Goal: Find specific page/section: Find specific page/section

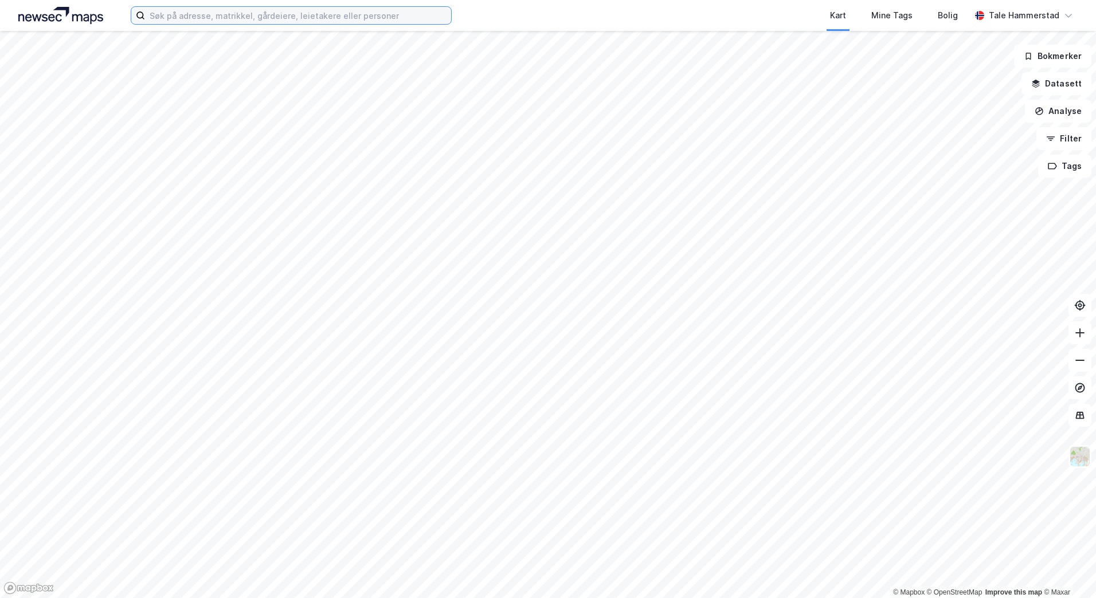
click at [244, 19] on input at bounding box center [298, 15] width 306 height 17
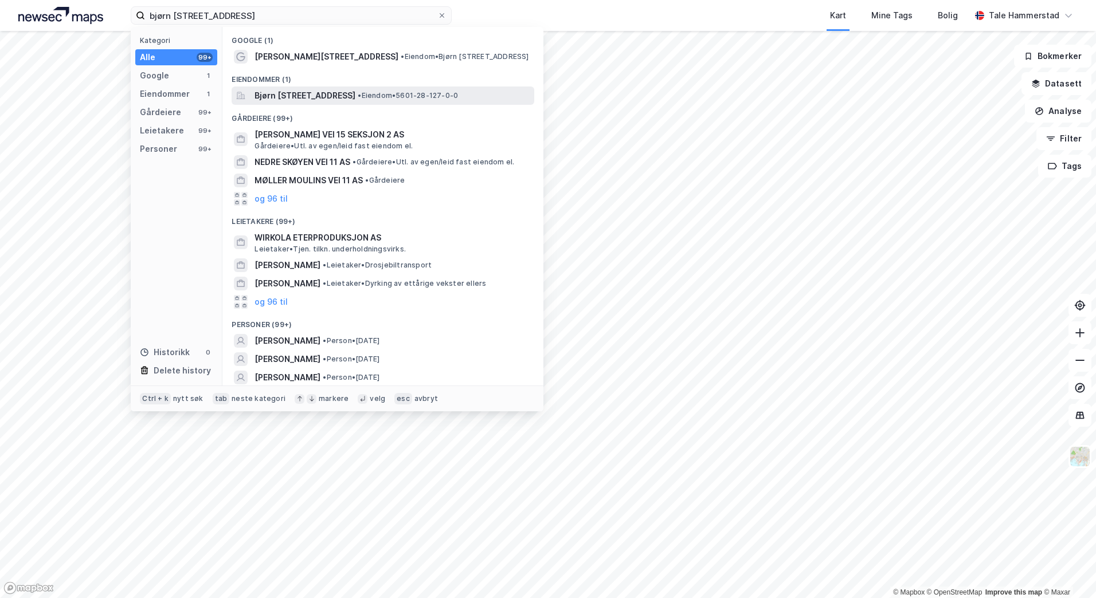
click at [355, 99] on span "Bjørn [STREET_ADDRESS]" at bounding box center [304, 96] width 101 height 14
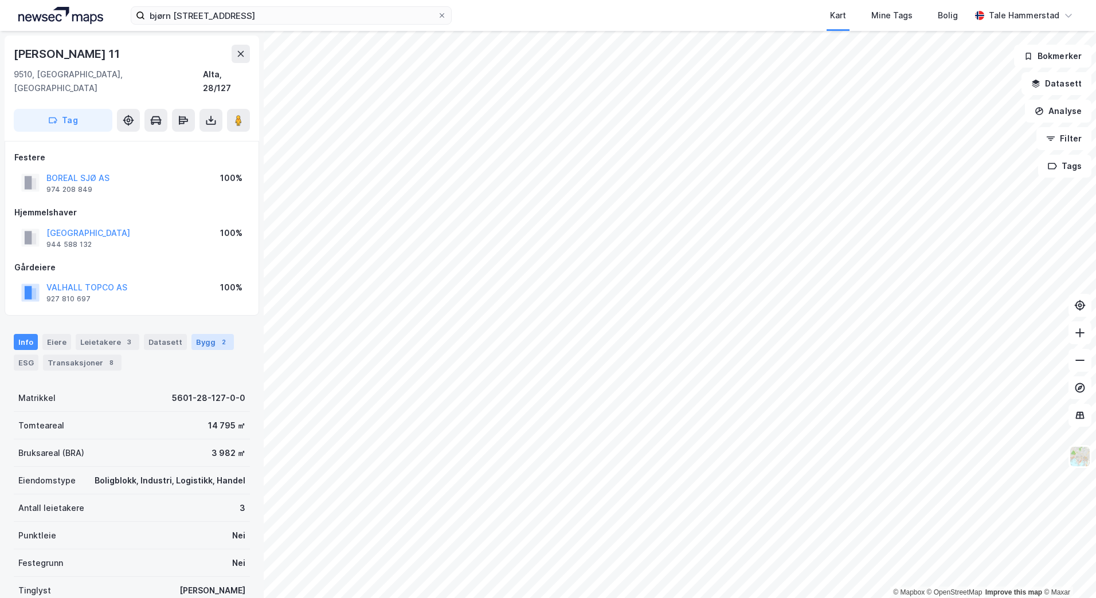
click at [195, 334] on div "Bygg 2" at bounding box center [212, 342] width 42 height 16
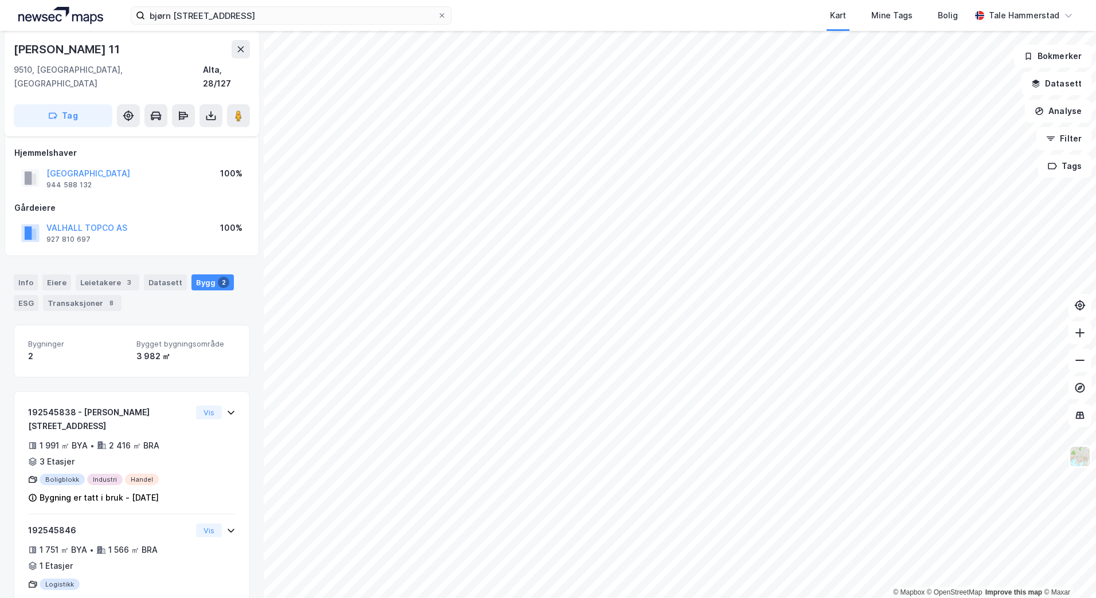
scroll to position [72, 0]
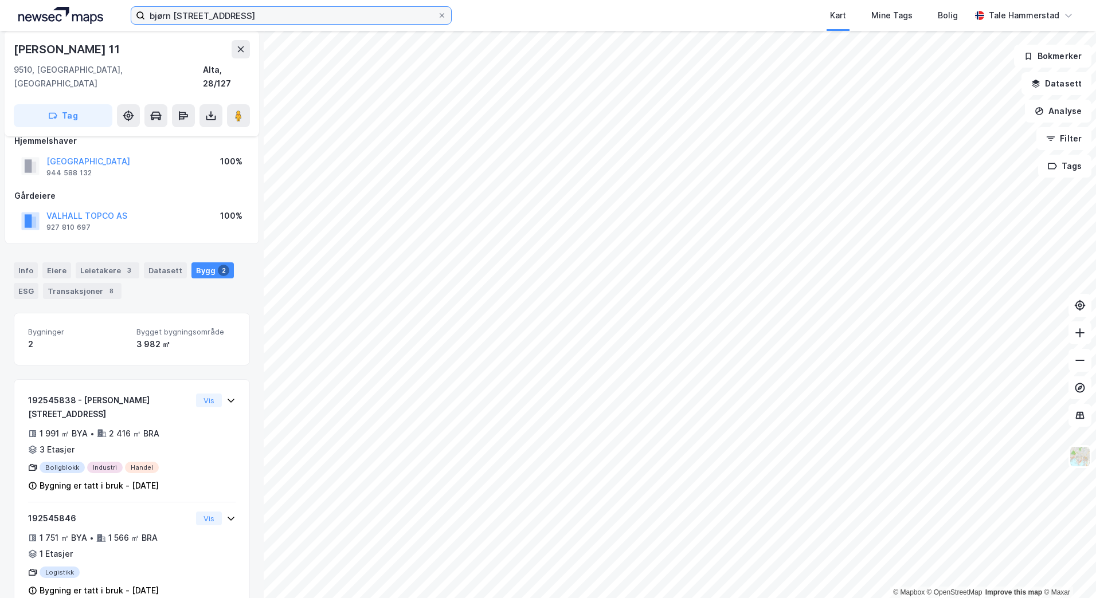
click at [248, 17] on input "bjørn [STREET_ADDRESS]" at bounding box center [291, 15] width 292 height 17
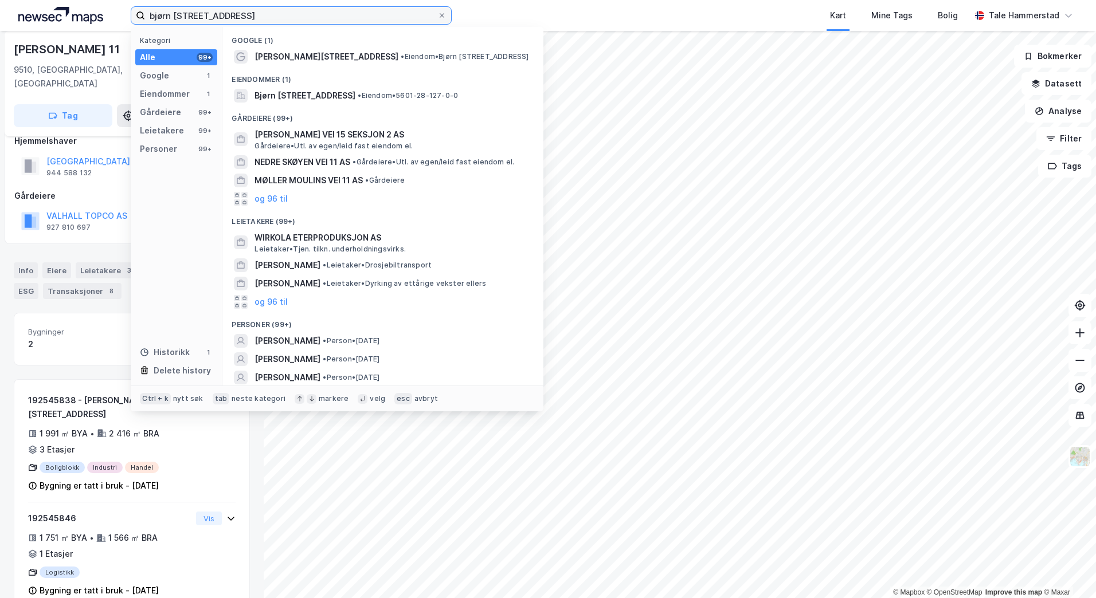
click at [248, 17] on input "bjørn [STREET_ADDRESS]" at bounding box center [291, 15] width 292 height 17
paste input "Fitnodatgeaidnu 41"
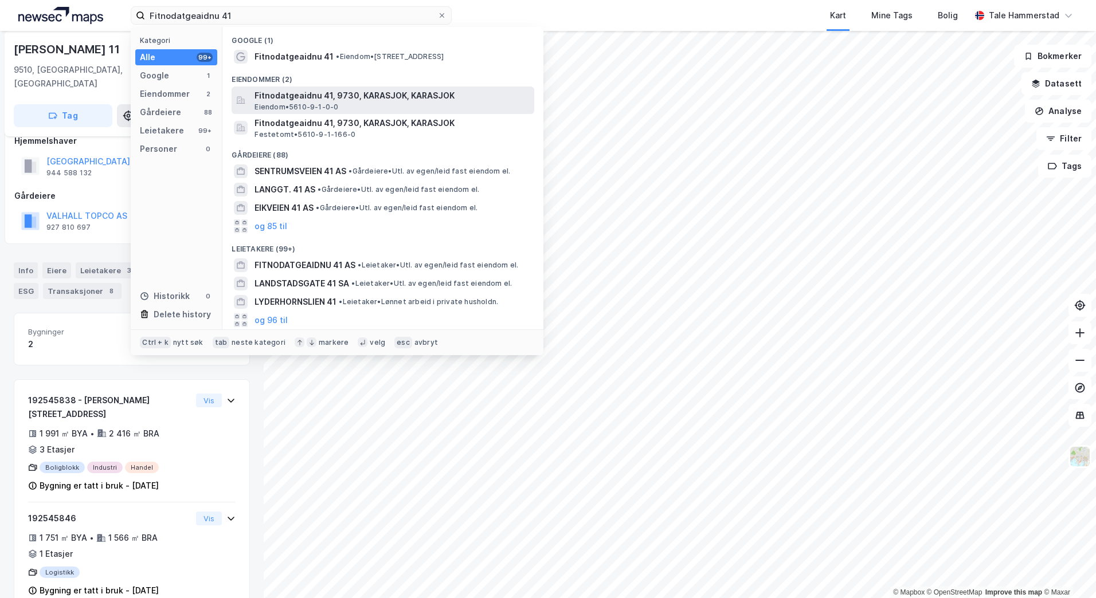
click at [377, 99] on span "Fitnodatgeaidnu 41, 9730, KARASJOK, KARASJOK" at bounding box center [391, 96] width 275 height 14
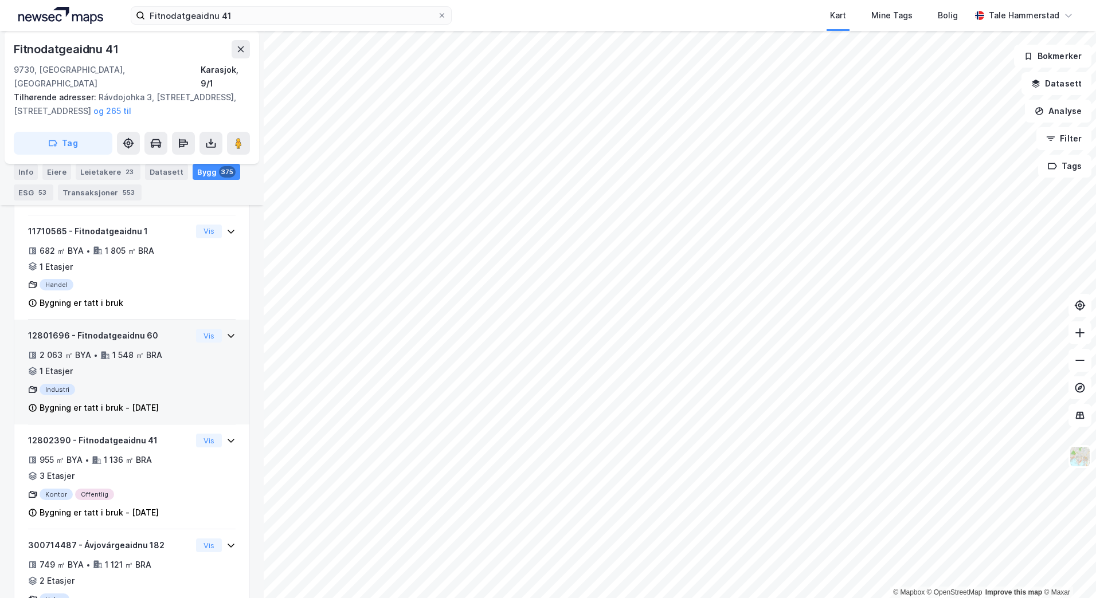
scroll to position [516, 0]
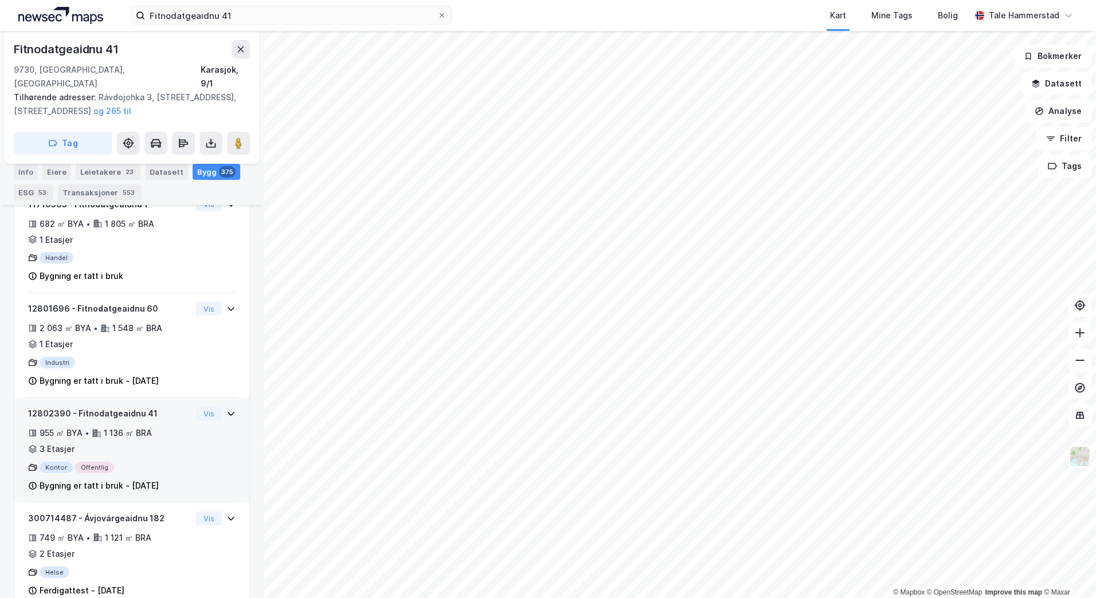
click at [109, 462] on div "Kontor Offentlig" at bounding box center [109, 467] width 163 height 11
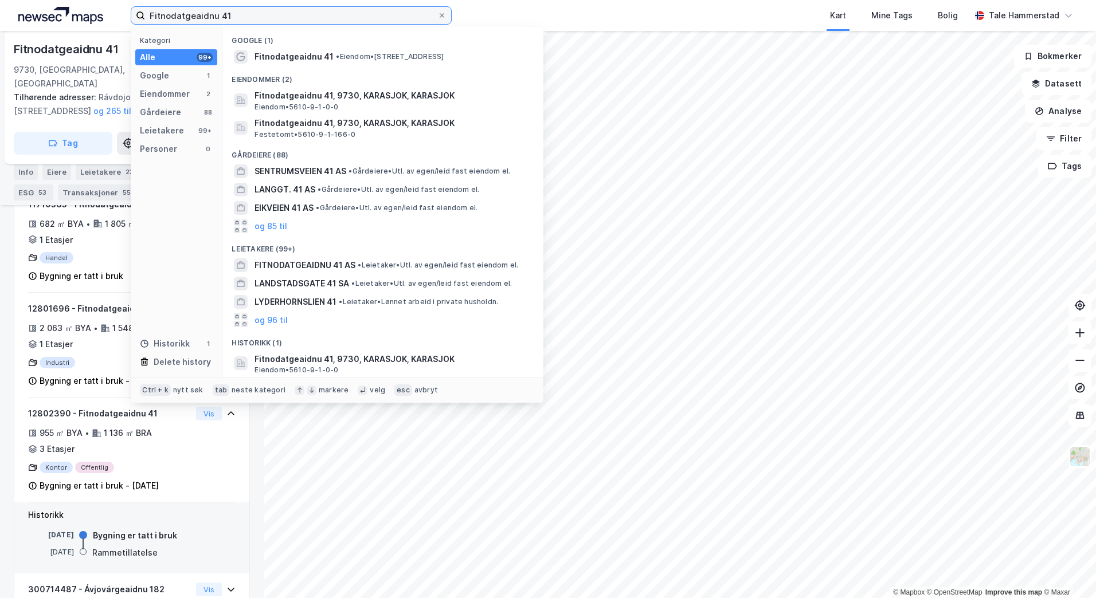
click at [267, 13] on input "Fitnodatgeaidnu 41" at bounding box center [291, 15] width 292 height 17
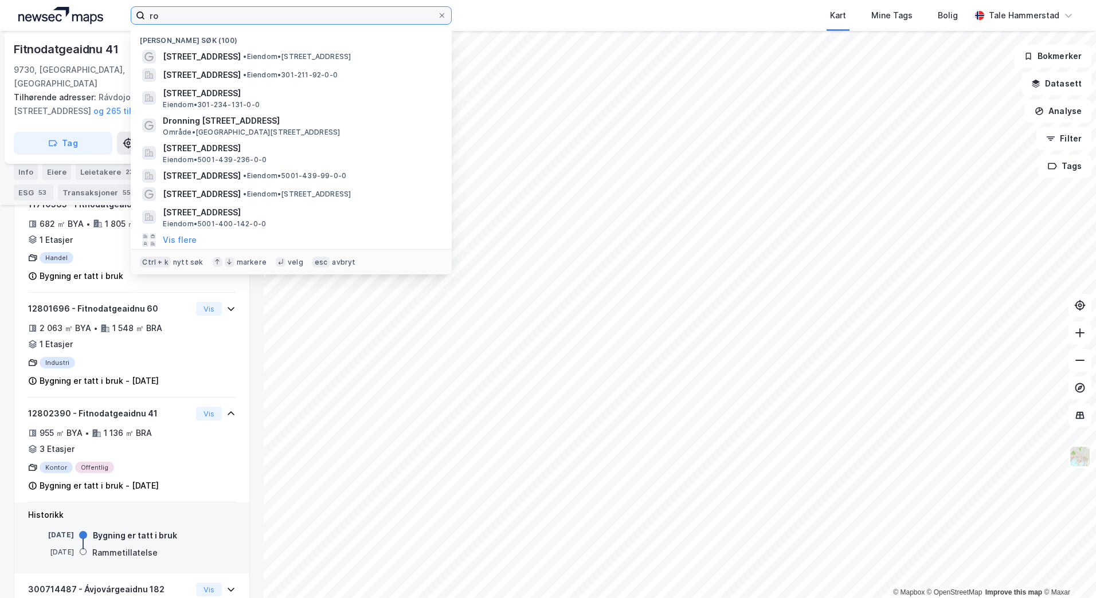
click at [205, 13] on input "ro" at bounding box center [291, 15] width 292 height 17
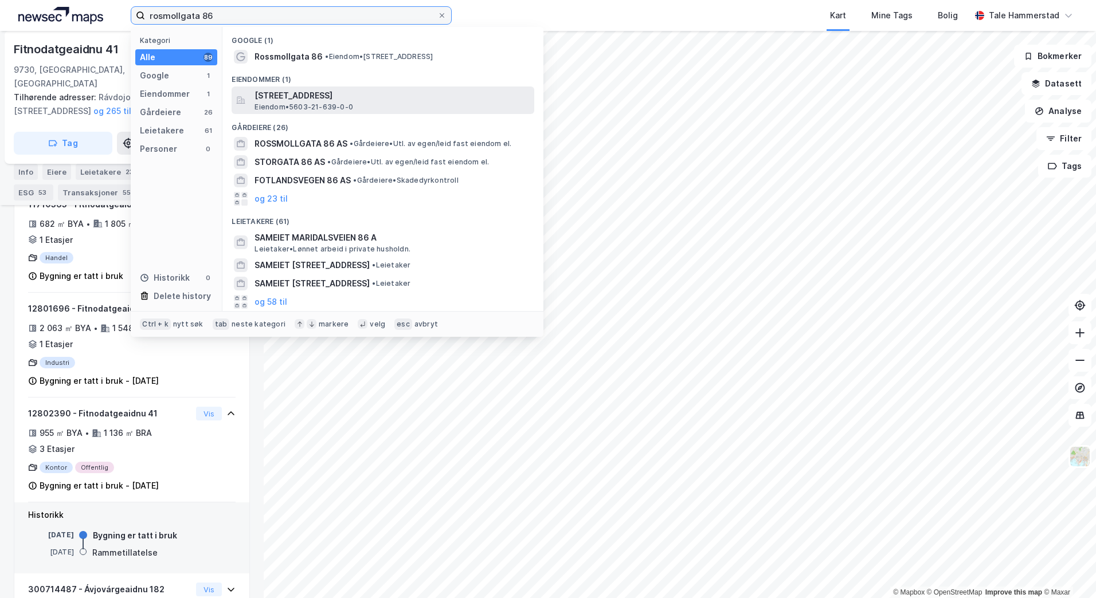
type input "rosmollgata 86"
click at [398, 103] on div "[STREET_ADDRESS], HAMMERFEST Eiendom • 5603-21-639-0-0" at bounding box center [392, 100] width 277 height 23
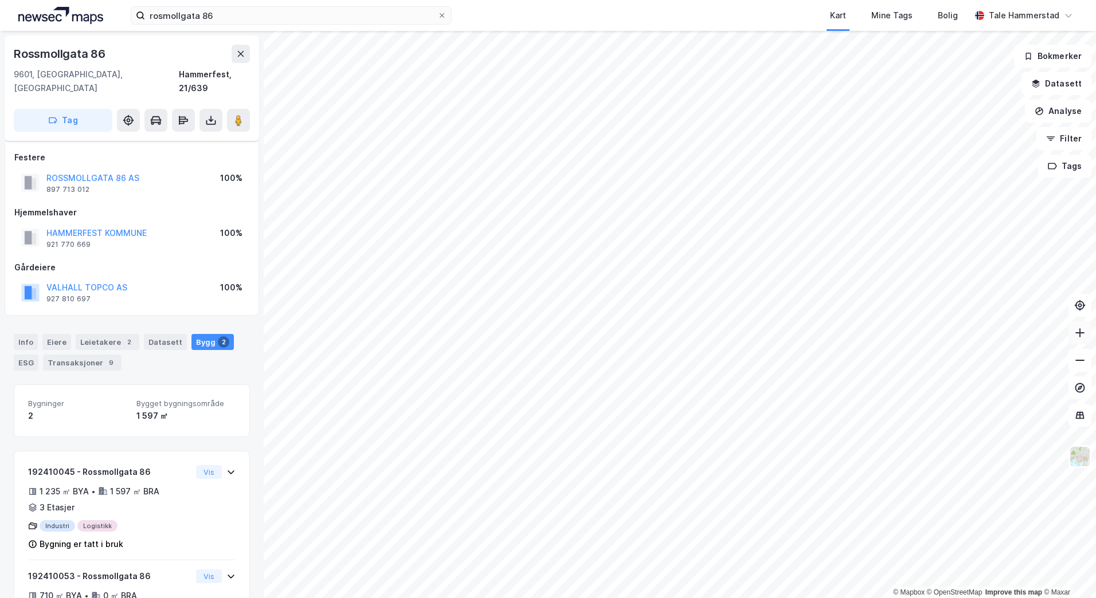
scroll to position [56, 0]
